Goal: Transaction & Acquisition: Purchase product/service

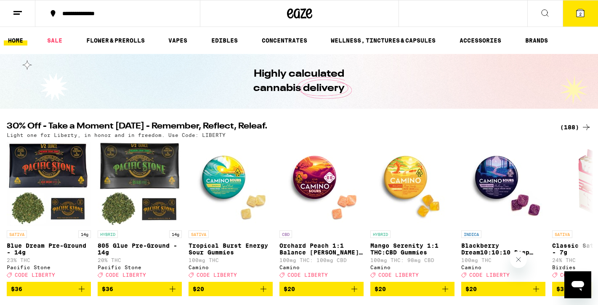
click at [580, 10] on icon at bounding box center [581, 13] width 8 height 8
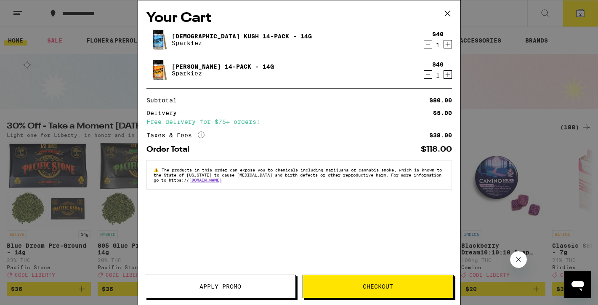
click at [450, 12] on icon at bounding box center [447, 13] width 13 height 13
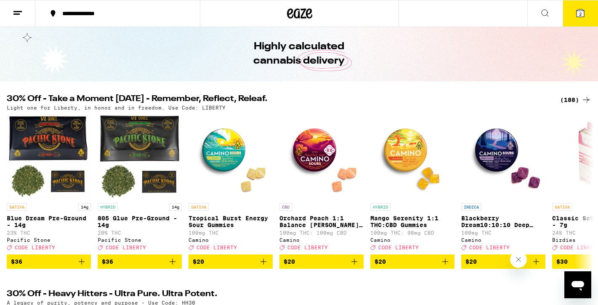
scroll to position [27, 0]
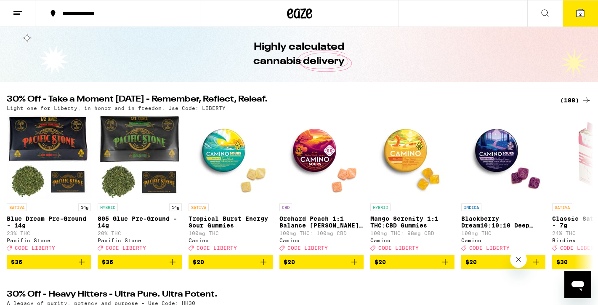
click at [570, 101] on div "(188)" at bounding box center [576, 100] width 31 height 10
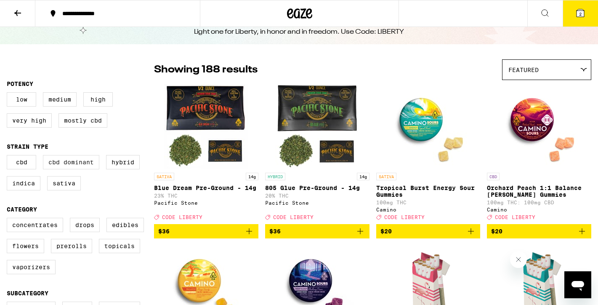
scroll to position [47, 0]
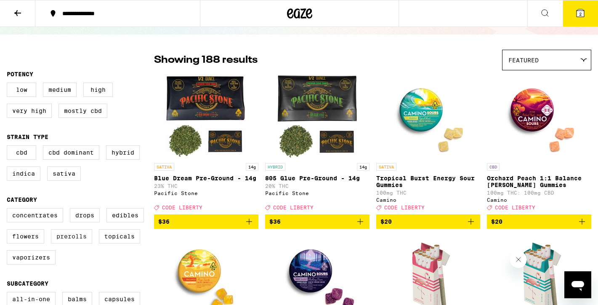
click at [66, 243] on label "Prerolls" at bounding box center [71, 236] width 41 height 14
click at [9, 210] on input "Prerolls" at bounding box center [8, 209] width 0 height 0
checkbox input "true"
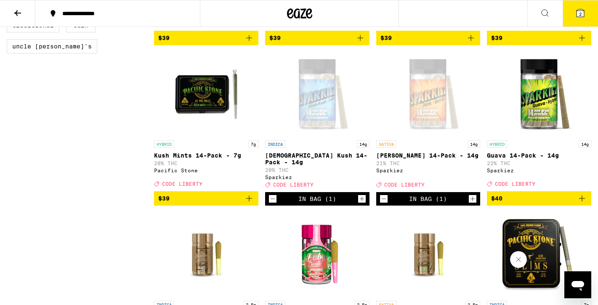
scroll to position [869, 0]
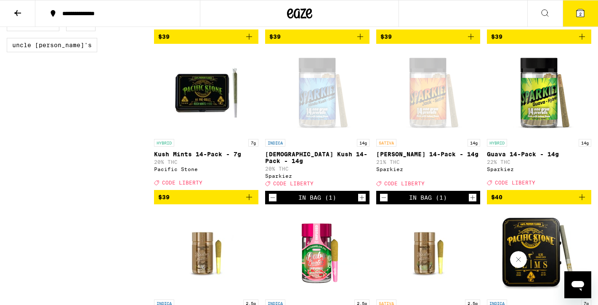
click at [585, 17] on icon at bounding box center [581, 13] width 10 height 10
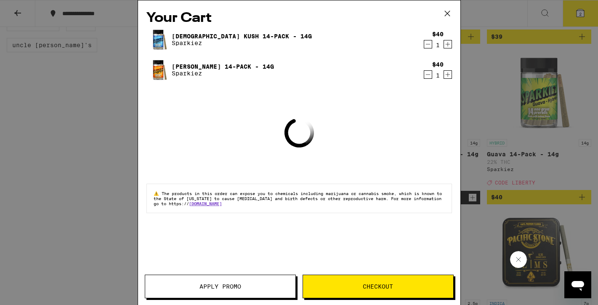
click at [245, 291] on button "Apply Promo" at bounding box center [220, 287] width 151 height 24
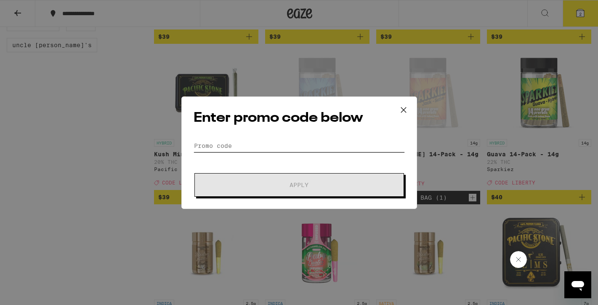
click at [227, 147] on input "Promo Code" at bounding box center [299, 145] width 211 height 13
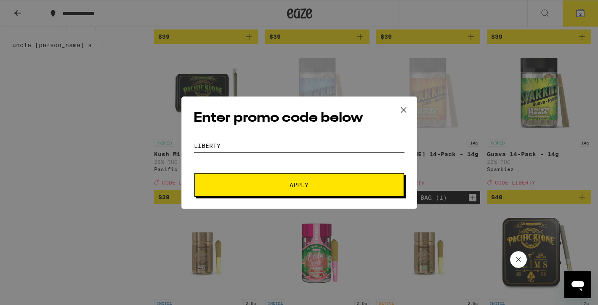
type input "liberty"
click at [284, 185] on span "Apply" at bounding box center [300, 185] width 152 height 6
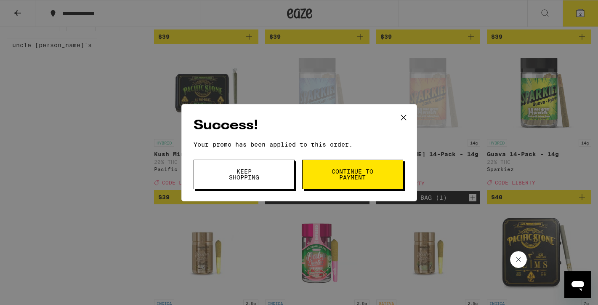
click at [255, 177] on span "Keep Shopping" at bounding box center [244, 174] width 43 height 12
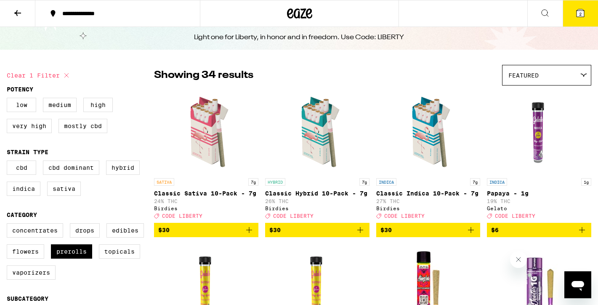
scroll to position [59, 0]
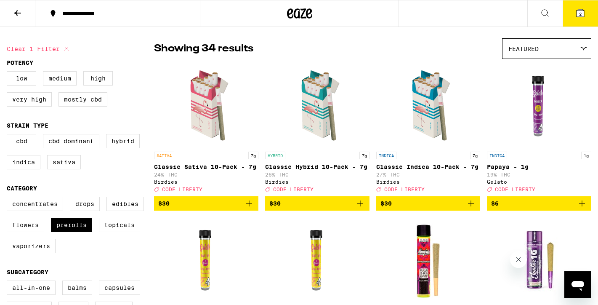
click at [35, 211] on label "Concentrates" at bounding box center [35, 204] width 56 height 14
click at [9, 198] on input "Concentrates" at bounding box center [8, 198] width 0 height 0
checkbox input "true"
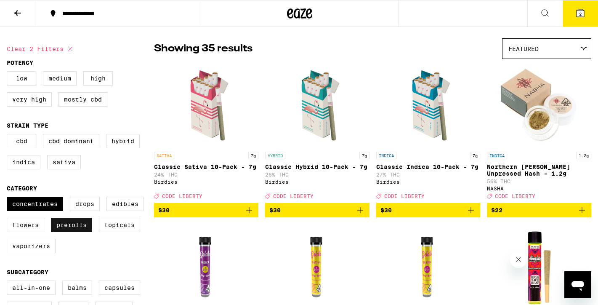
click at [71, 231] on label "Prerolls" at bounding box center [71, 225] width 41 height 14
click at [9, 198] on input "Prerolls" at bounding box center [8, 198] width 0 height 0
checkbox input "false"
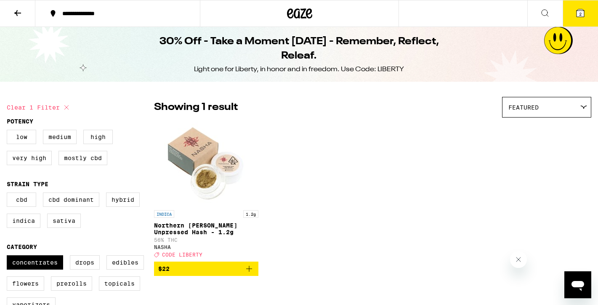
click at [16, 13] on icon at bounding box center [17, 13] width 7 height 6
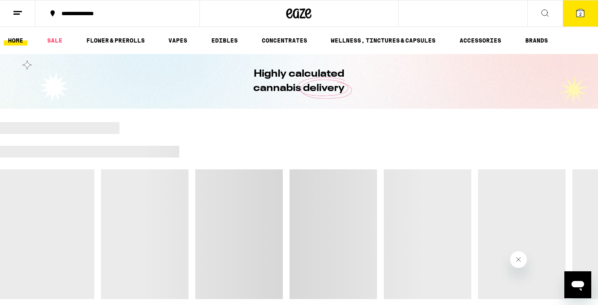
click at [580, 13] on span "2" at bounding box center [580, 13] width 3 height 5
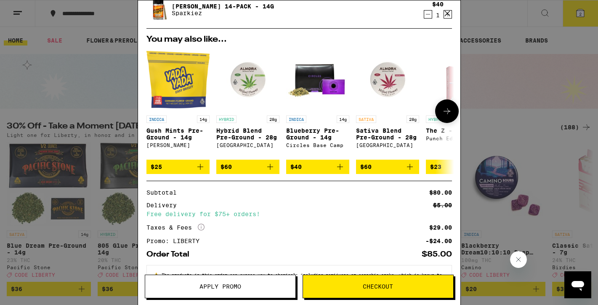
scroll to position [98, 0]
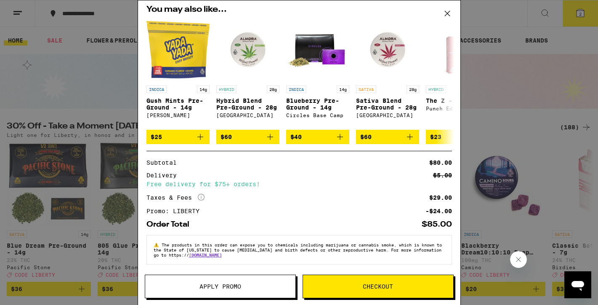
click at [515, 80] on div "Your Cart Hindu Kush 14-Pack - 14g Sparkiez $40 1 Jack 14-Pack - 14g Sparkiez $…" at bounding box center [299, 152] width 598 height 305
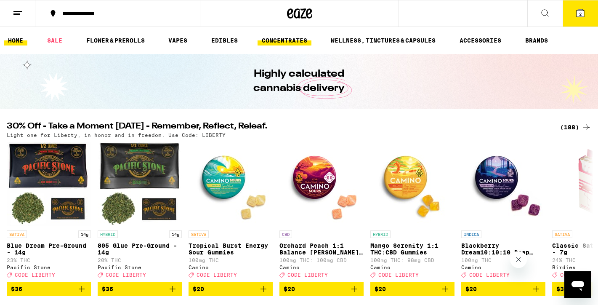
click at [283, 42] on link "CONCENTRATES" at bounding box center [285, 40] width 54 height 10
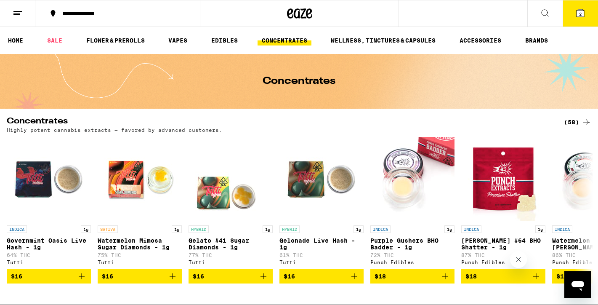
click at [576, 121] on div "(58)" at bounding box center [577, 122] width 27 height 10
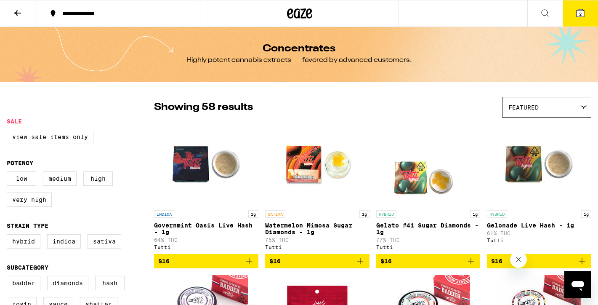
click at [569, 111] on div "Featured" at bounding box center [547, 107] width 88 height 20
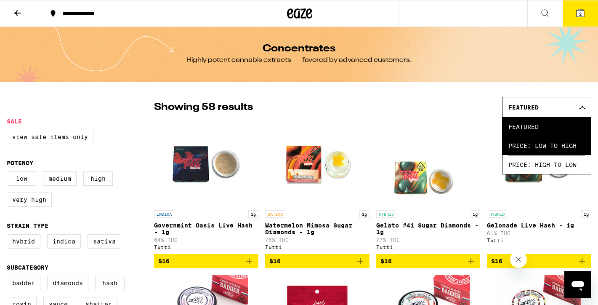
click at [564, 141] on span "Price: Low to High" at bounding box center [547, 145] width 77 height 19
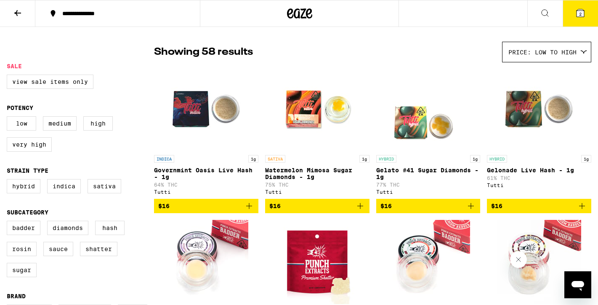
scroll to position [56, 0]
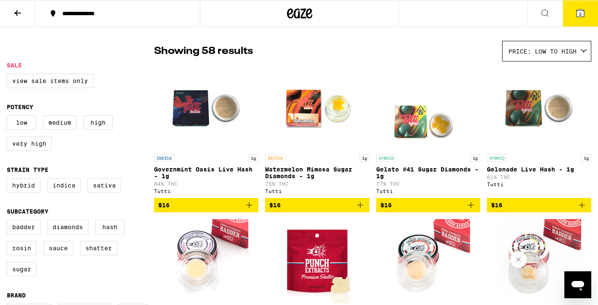
click at [363, 209] on icon "Add to bag" at bounding box center [360, 205] width 10 height 10
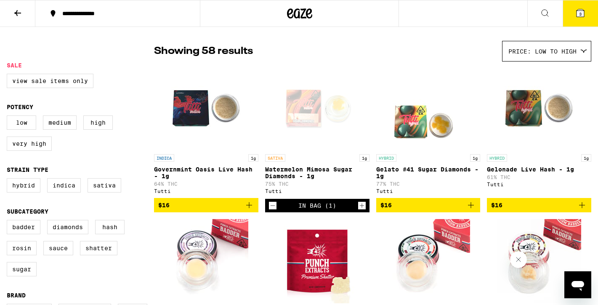
click at [473, 209] on icon "Add to bag" at bounding box center [471, 205] width 10 height 10
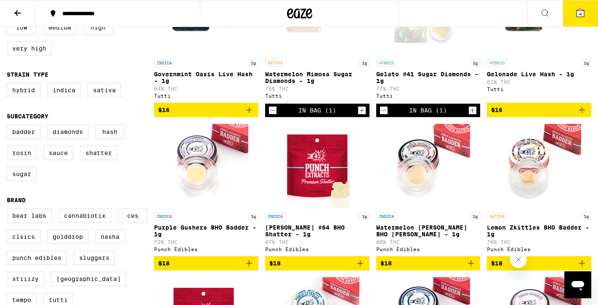
scroll to position [153, 0]
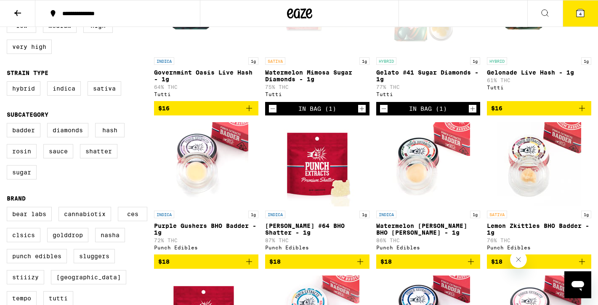
click at [582, 13] on span "4" at bounding box center [580, 13] width 3 height 5
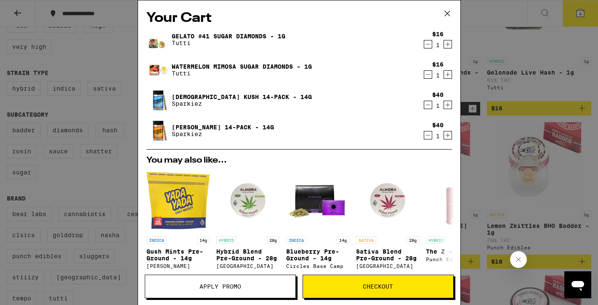
click at [427, 43] on icon "Decrement" at bounding box center [428, 44] width 8 height 10
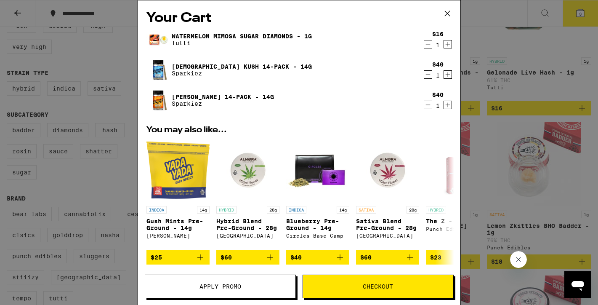
click at [427, 43] on icon "Decrement" at bounding box center [428, 44] width 8 height 10
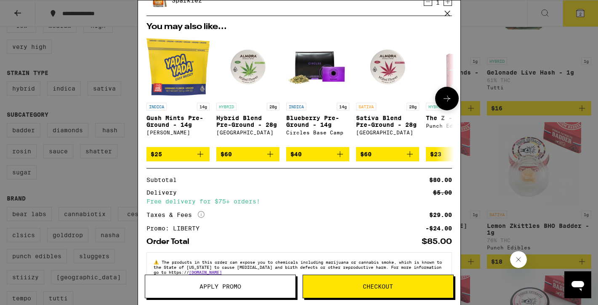
scroll to position [98, 0]
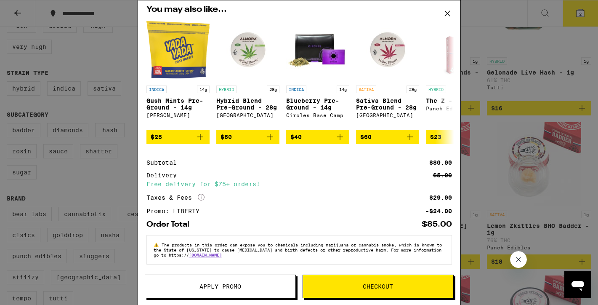
click at [380, 286] on span "Checkout" at bounding box center [378, 286] width 30 height 6
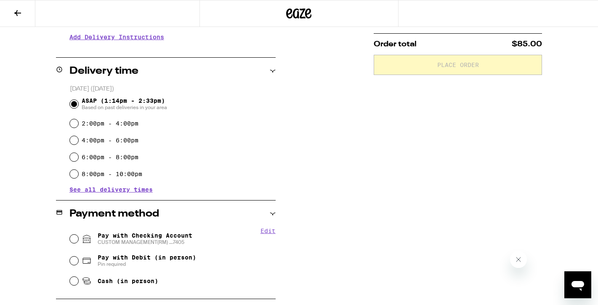
scroll to position [176, 0]
click at [75, 280] on input "Cash (in person)" at bounding box center [74, 282] width 8 height 8
radio input "true"
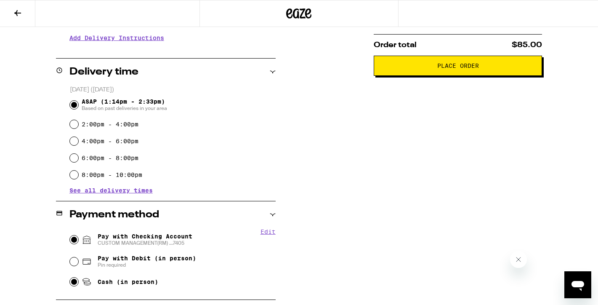
click at [76, 238] on input "Pay with Checking Account CUSTOM MANAGEMENT(RM) ...7405" at bounding box center [74, 239] width 8 height 8
radio input "true"
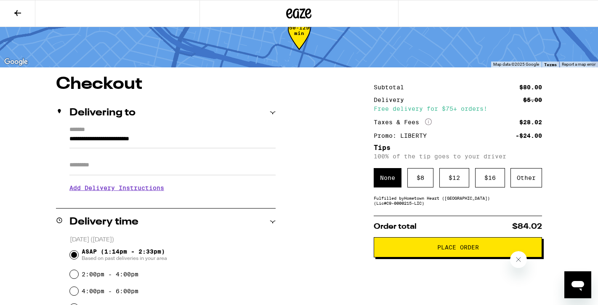
scroll to position [26, 0]
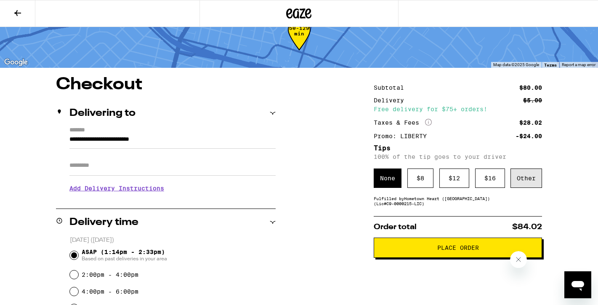
click at [521, 181] on div "Other" at bounding box center [527, 177] width 32 height 19
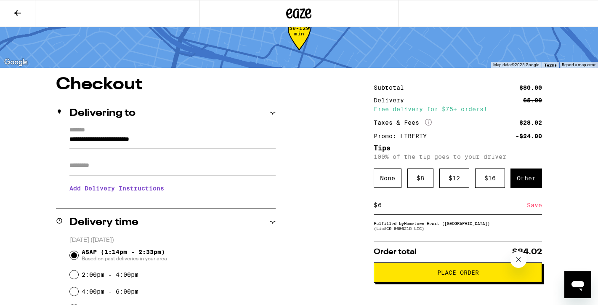
type input "6"
click at [532, 208] on div "Save" at bounding box center [534, 205] width 15 height 19
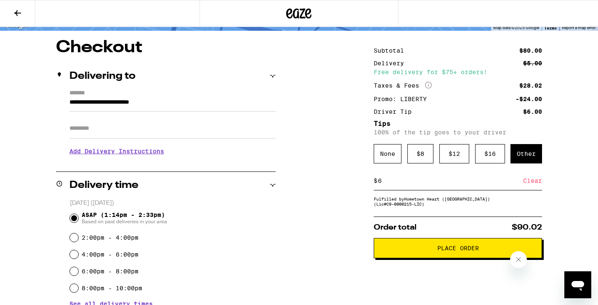
scroll to position [67, 0]
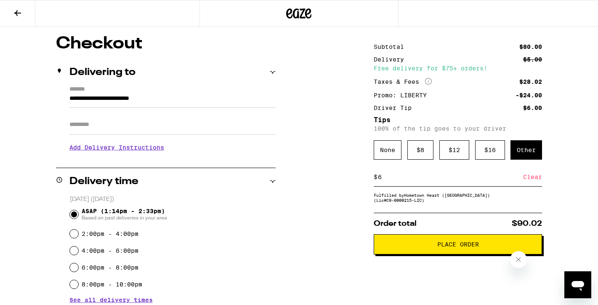
click at [19, 13] on icon at bounding box center [17, 13] width 7 height 6
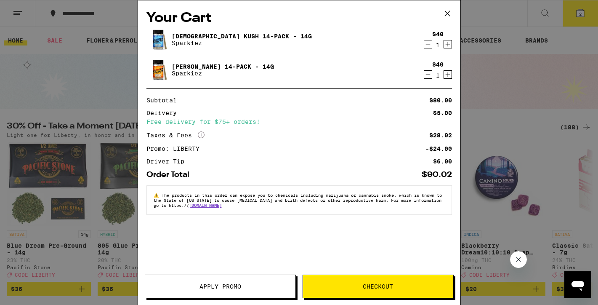
click at [163, 40] on img at bounding box center [159, 40] width 24 height 24
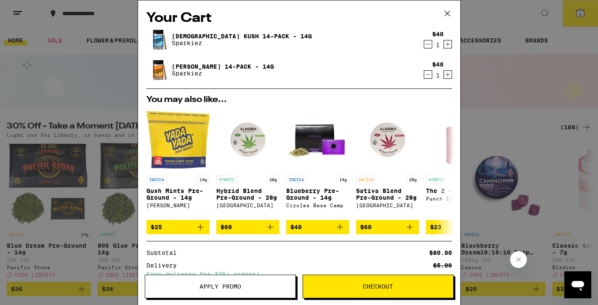
click at [191, 35] on link "[DEMOGRAPHIC_DATA] Kush 14-Pack - 14g" at bounding box center [242, 36] width 140 height 7
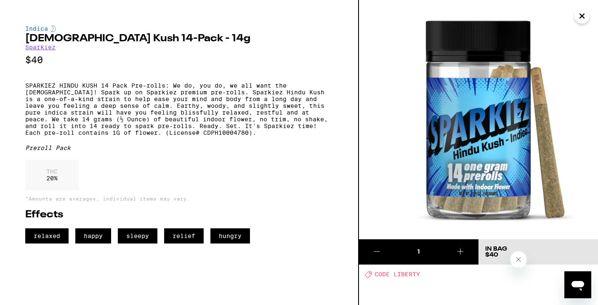
click at [583, 17] on icon "Close" at bounding box center [582, 16] width 10 height 13
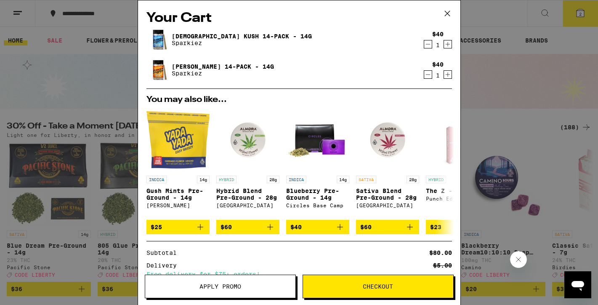
click at [450, 10] on icon at bounding box center [447, 13] width 13 height 13
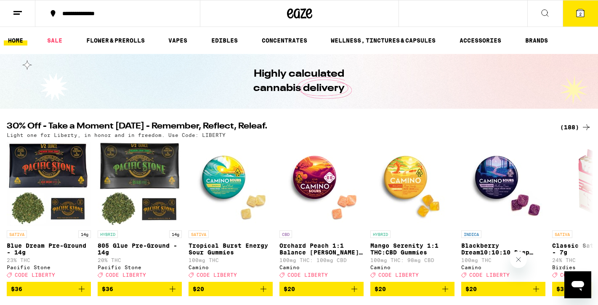
click at [569, 124] on div "(188)" at bounding box center [576, 127] width 31 height 10
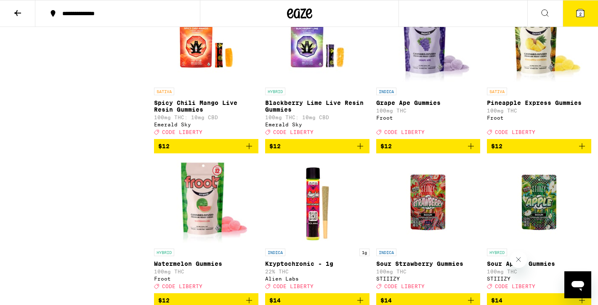
scroll to position [1896, 0]
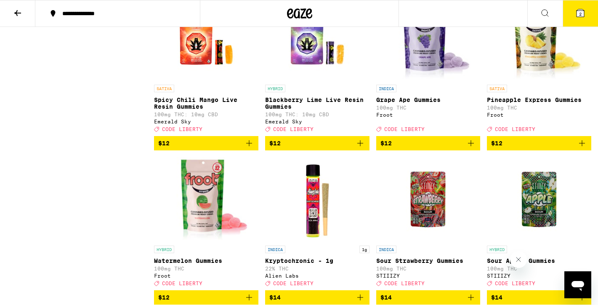
click at [582, 13] on span "2" at bounding box center [580, 13] width 3 height 5
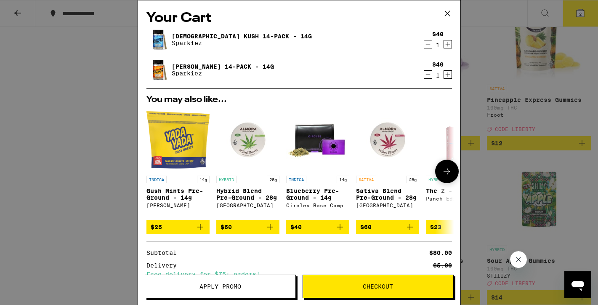
scroll to position [110, 0]
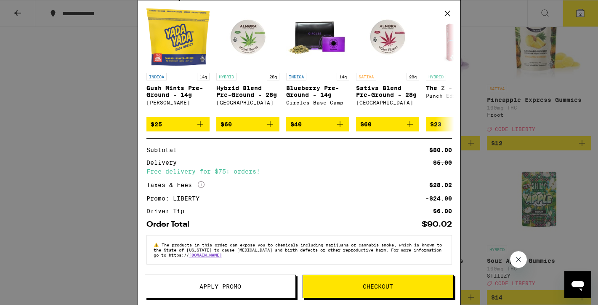
click at [382, 288] on span "Checkout" at bounding box center [378, 286] width 30 height 6
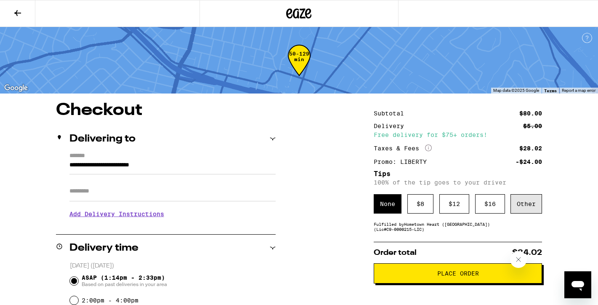
click at [523, 208] on div "Other" at bounding box center [527, 203] width 32 height 19
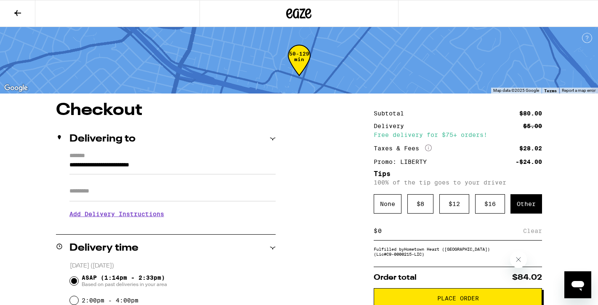
click at [439, 234] on input at bounding box center [451, 231] width 146 height 8
type input "6"
click at [532, 233] on div "Save" at bounding box center [534, 231] width 15 height 19
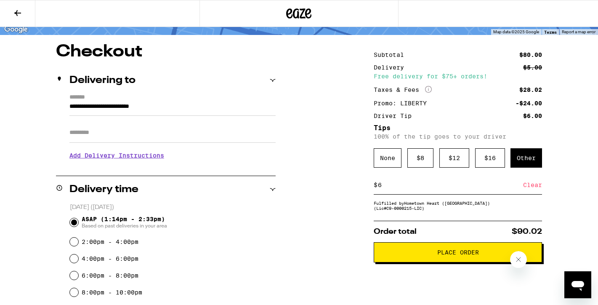
scroll to position [62, 0]
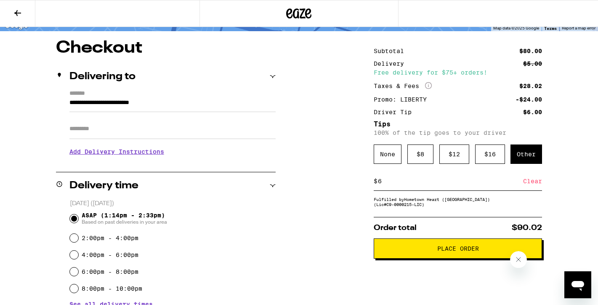
click at [94, 134] on input "Apt/Suite" at bounding box center [172, 129] width 206 height 20
click at [91, 131] on input "Apt/Suite" at bounding box center [172, 129] width 206 height 20
type input "*"
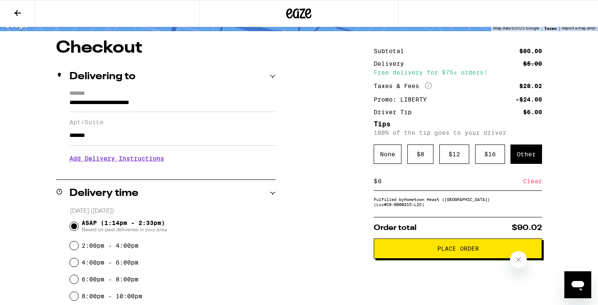
type input "**********"
click at [144, 164] on h3 "Add Delivery Instructions" at bounding box center [172, 158] width 206 height 19
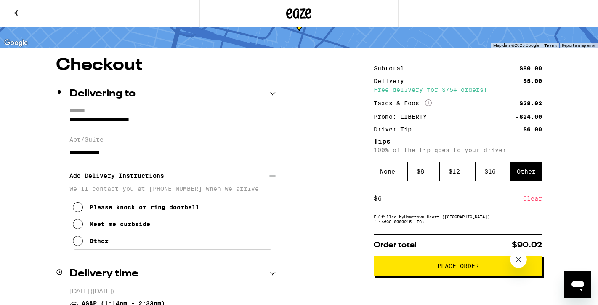
scroll to position [43, 0]
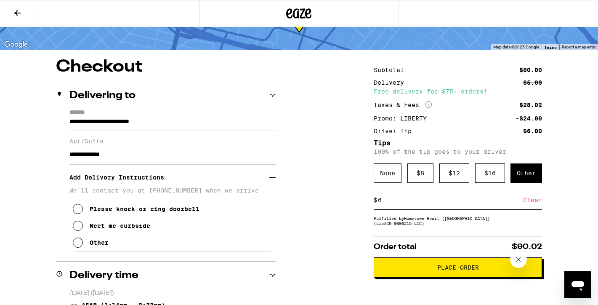
click at [451, 270] on span "Place Order" at bounding box center [459, 267] width 42 height 6
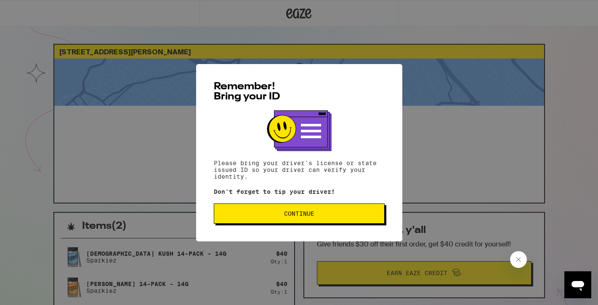
click at [340, 215] on span "Continue" at bounding box center [299, 214] width 157 height 6
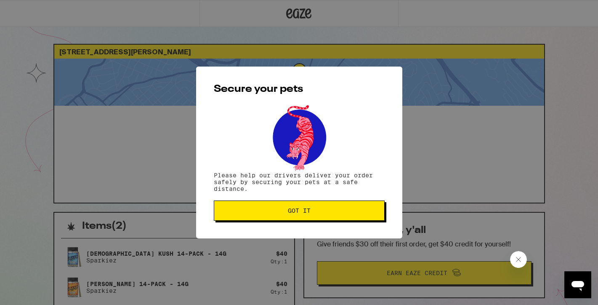
click at [340, 215] on button "Got it" at bounding box center [299, 210] width 171 height 20
